Goal: Transaction & Acquisition: Subscribe to service/newsletter

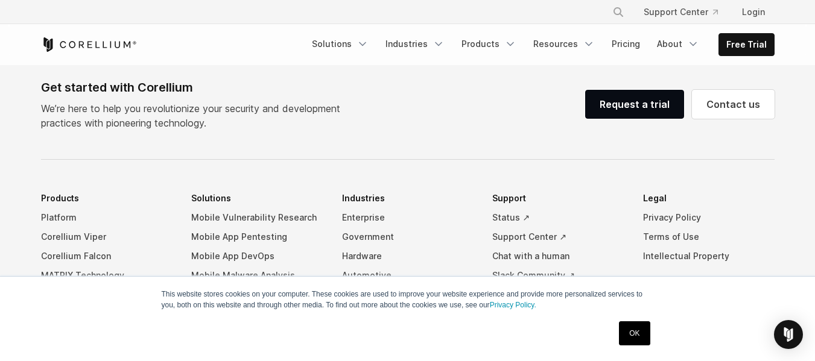
scroll to position [1327, 0]
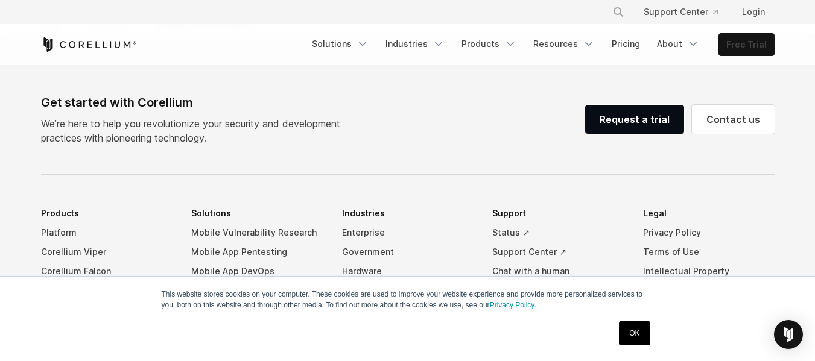
click at [756, 40] on link "Free Trial" at bounding box center [746, 45] width 55 height 22
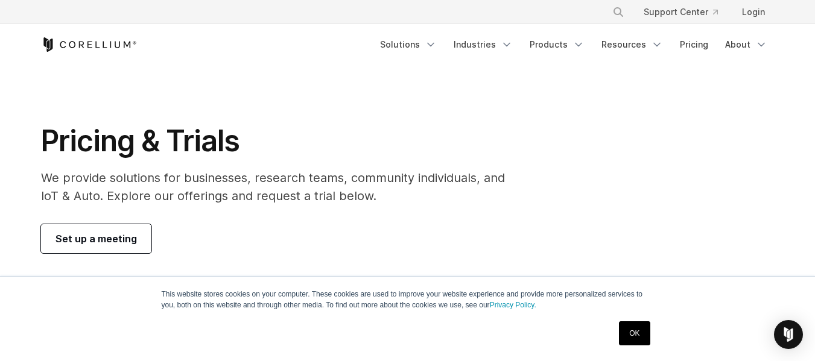
scroll to position [60, 0]
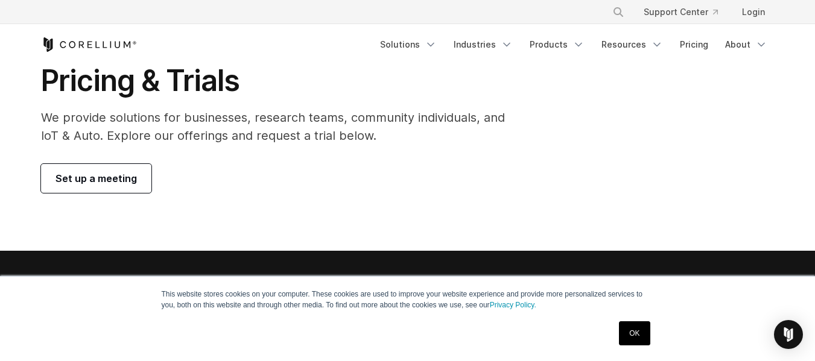
click at [131, 178] on span "Set up a meeting" at bounding box center [95, 178] width 81 height 14
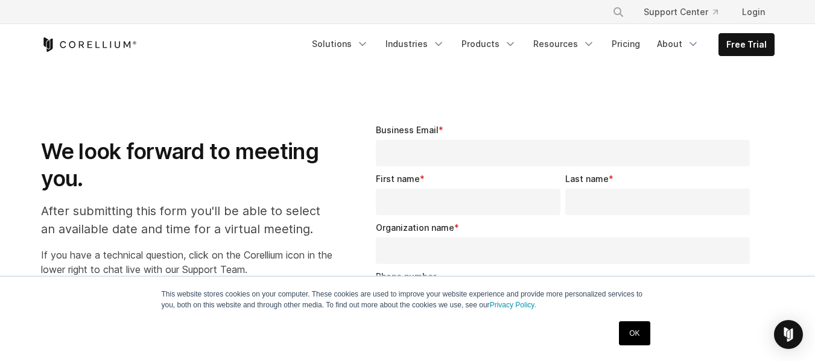
select select "**"
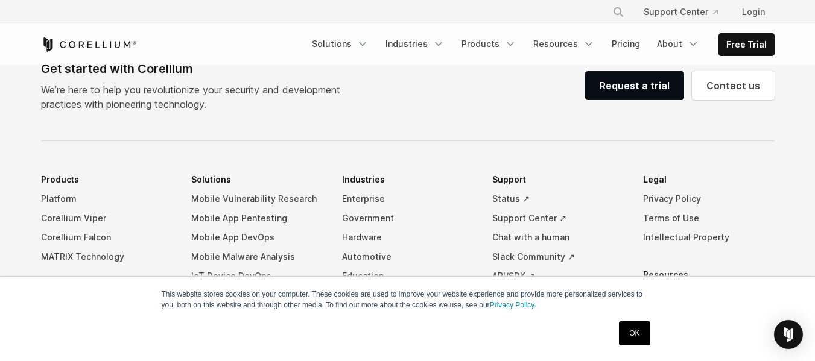
scroll to position [784, 0]
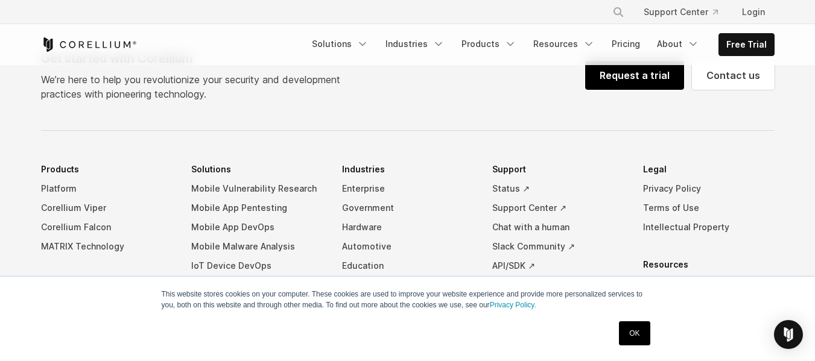
click at [637, 86] on link "Request a trial" at bounding box center [634, 75] width 99 height 29
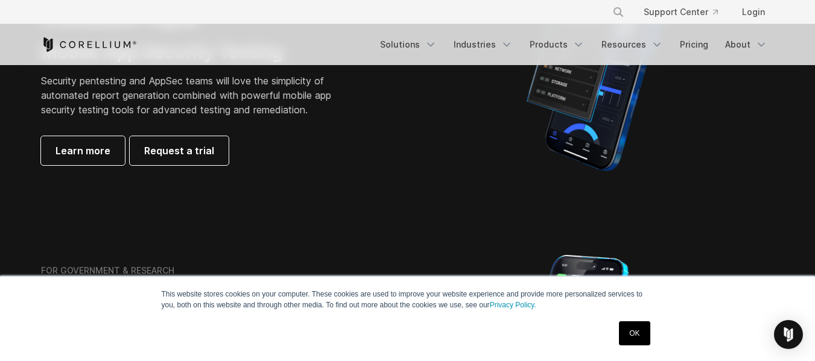
scroll to position [422, 0]
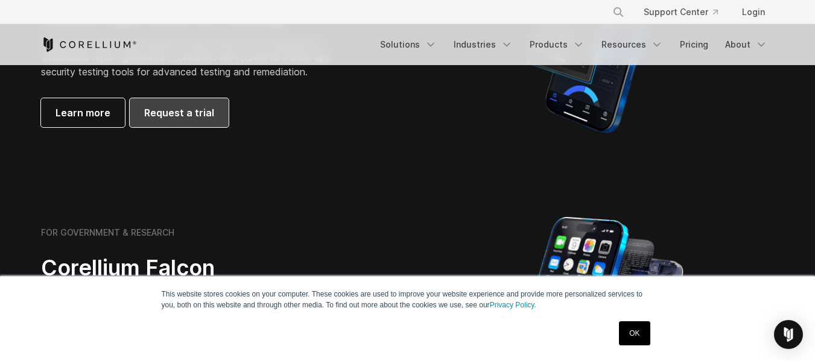
click at [160, 114] on span "Request a trial" at bounding box center [179, 113] width 70 height 14
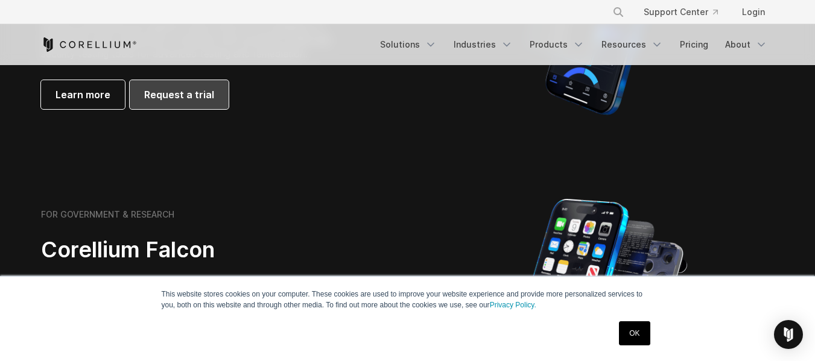
scroll to position [607, 0]
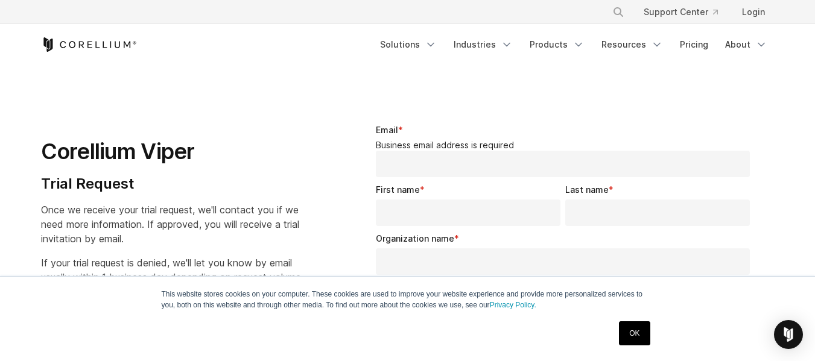
select select "**"
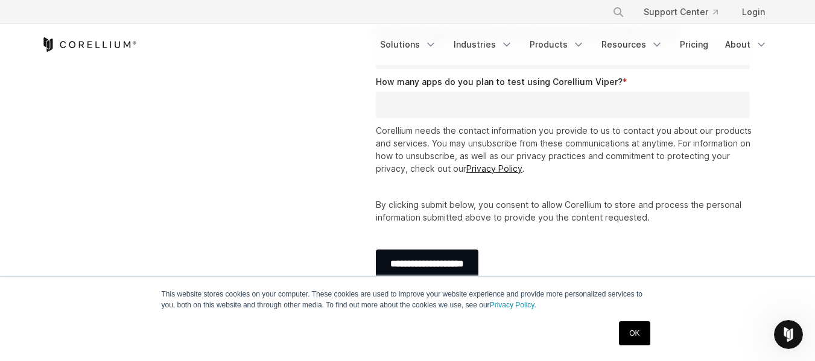
scroll to position [422, 0]
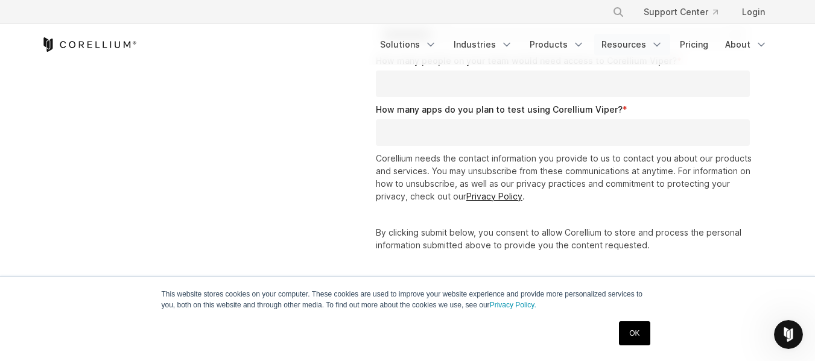
click at [642, 40] on link "Resources" at bounding box center [632, 45] width 76 height 22
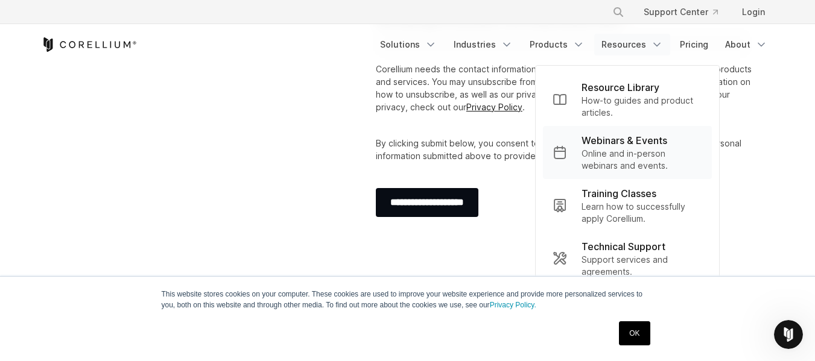
scroll to position [543, 0]
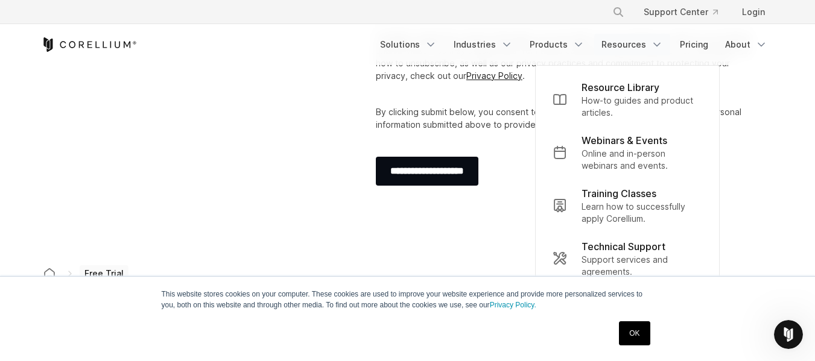
click at [631, 333] on link "OK" at bounding box center [634, 333] width 31 height 24
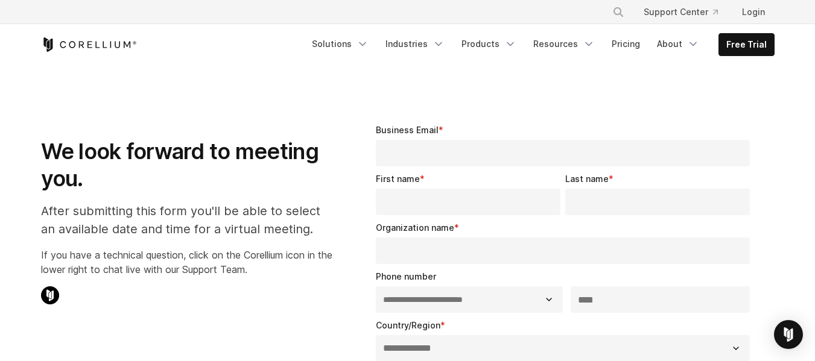
select select "**"
